Goal: Task Accomplishment & Management: Manage account settings

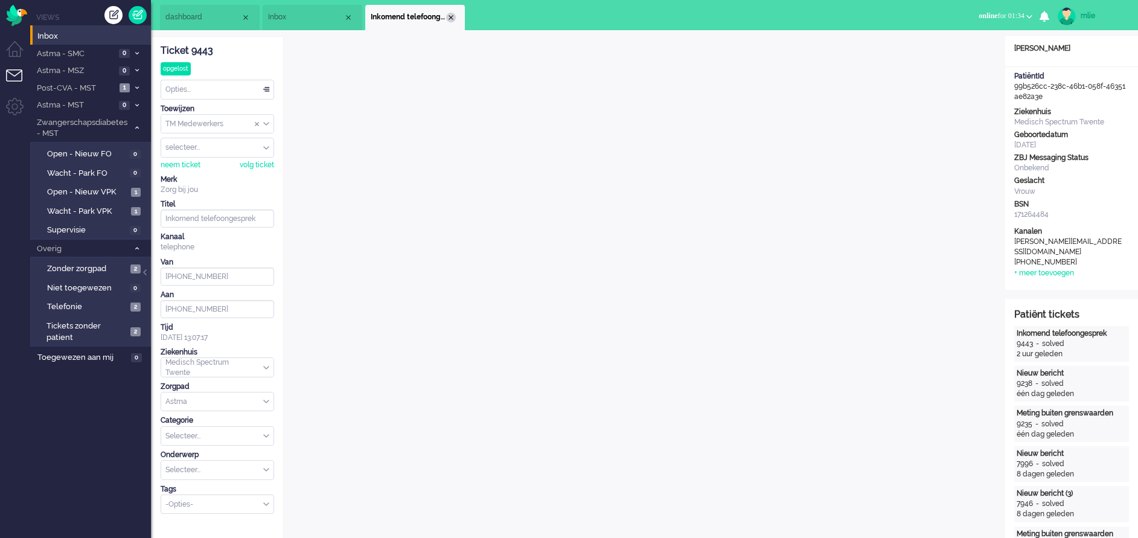
click at [453, 18] on div "Close tab" at bounding box center [451, 18] width 10 height 10
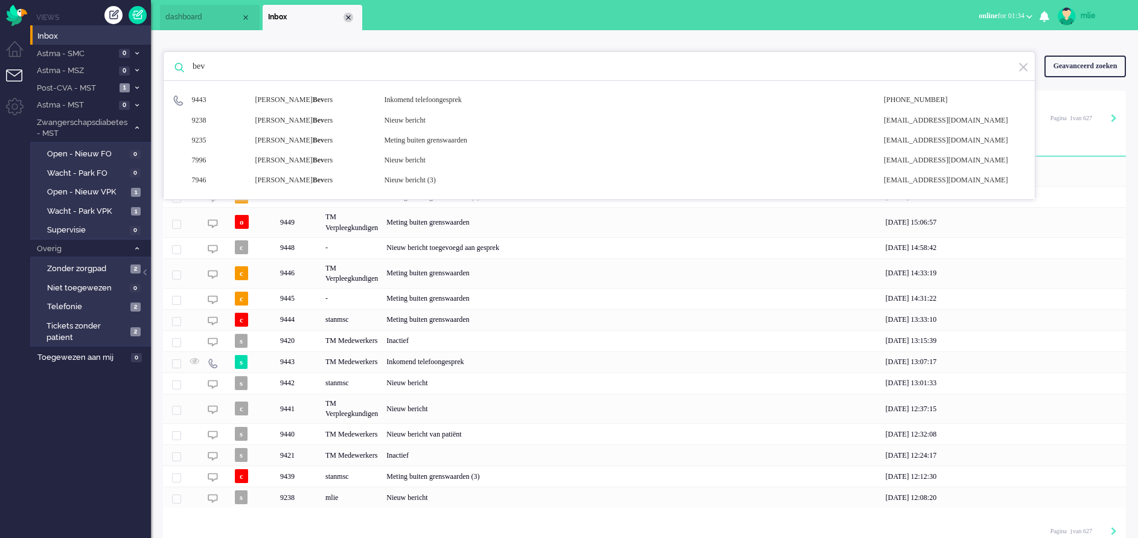
click at [349, 15] on div "Close tab" at bounding box center [348, 18] width 10 height 10
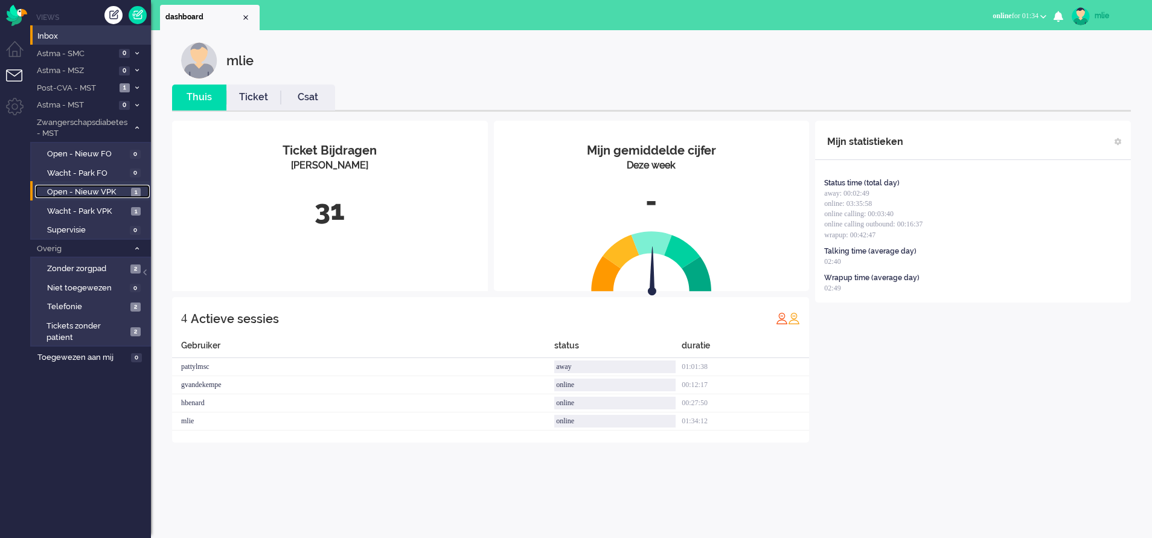
click at [72, 187] on span "Open - Nieuw VPK" at bounding box center [87, 192] width 81 height 11
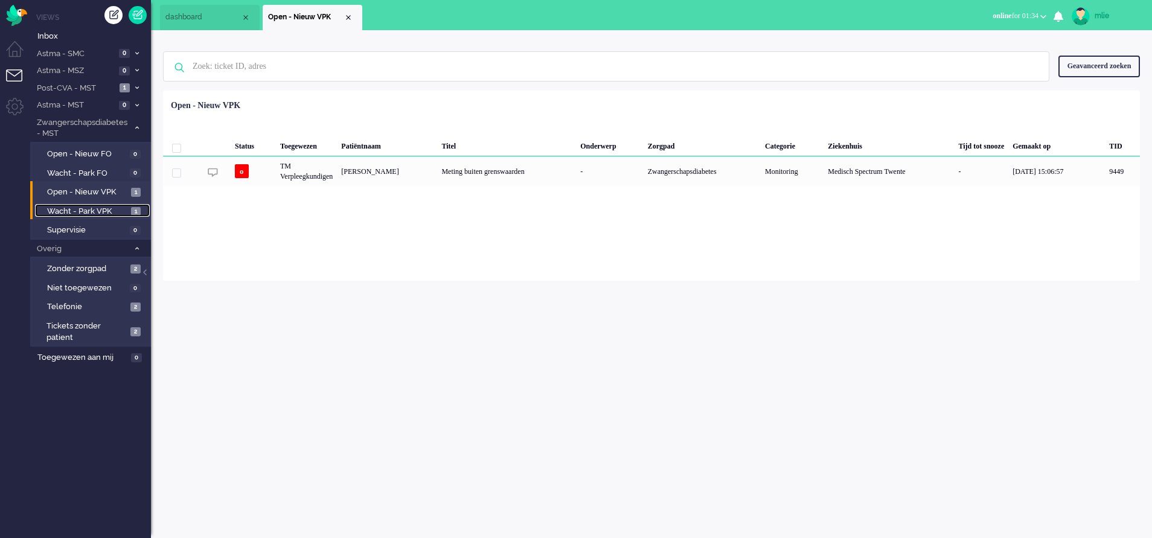
click at [64, 209] on span "Wacht - Park VPK" at bounding box center [87, 211] width 81 height 11
click at [1100, 11] on div "mlie" at bounding box center [1116, 16] width 45 height 12
click at [1069, 93] on link "Uitloggen" at bounding box center [1103, 97] width 83 height 12
